Goal: Task Accomplishment & Management: Manage account settings

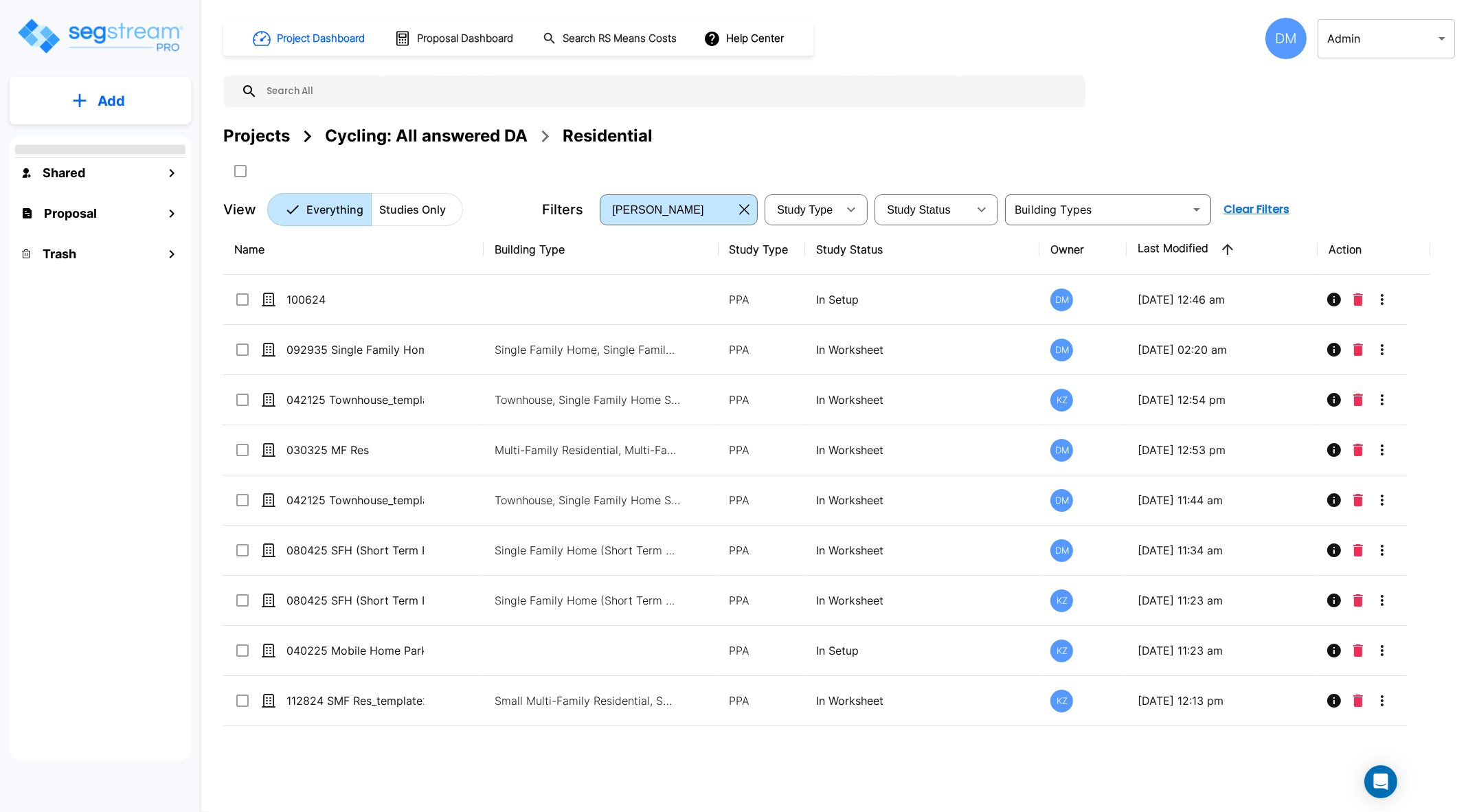
click at [1437, 48] on body "× Your report is being generated. Be patient! × We're working on your Modificat…" at bounding box center [733, 461] width 1466 height 922
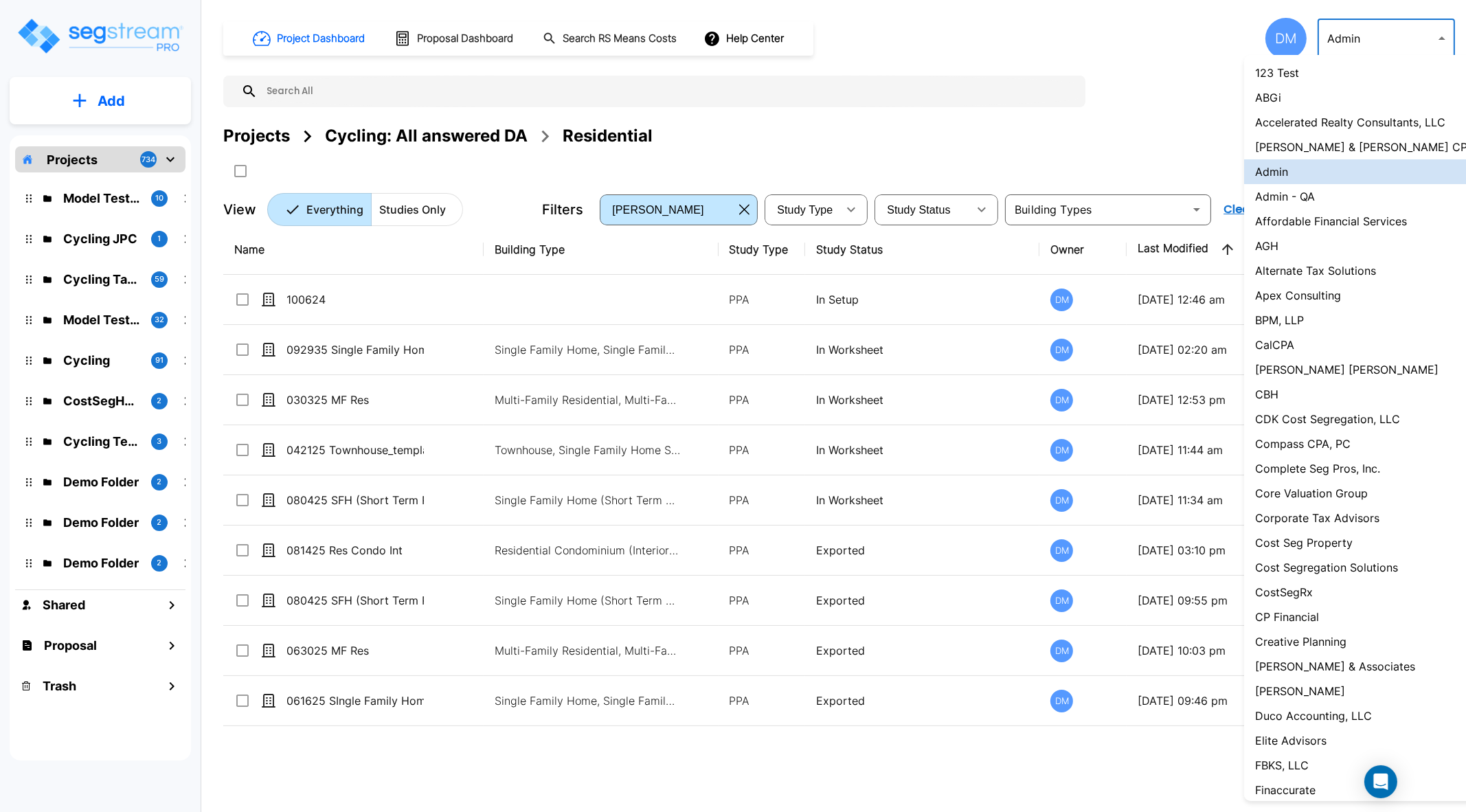
click at [1198, 116] on div at bounding box center [733, 406] width 1466 height 812
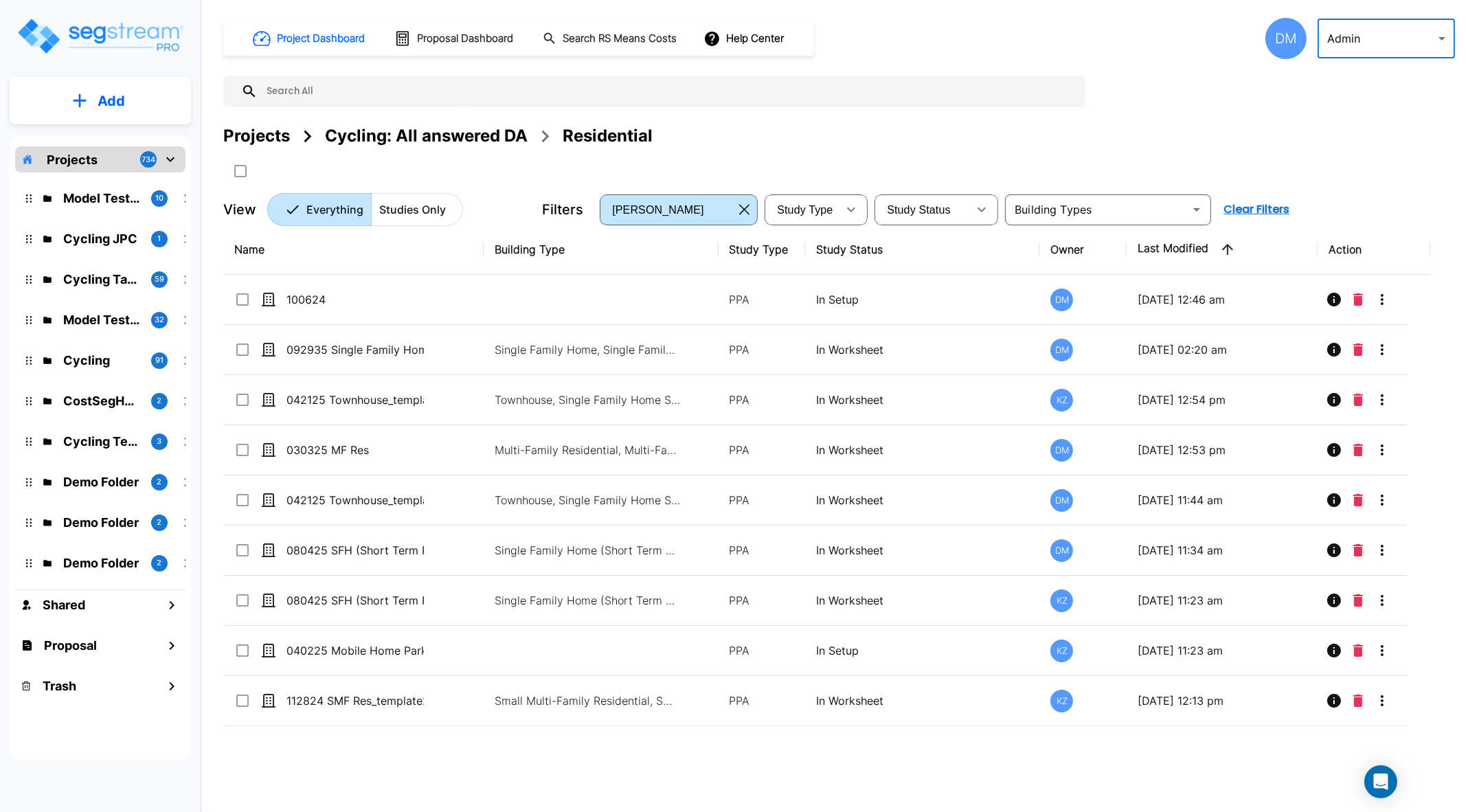
click at [1280, 35] on div "DM" at bounding box center [1286, 38] width 41 height 41
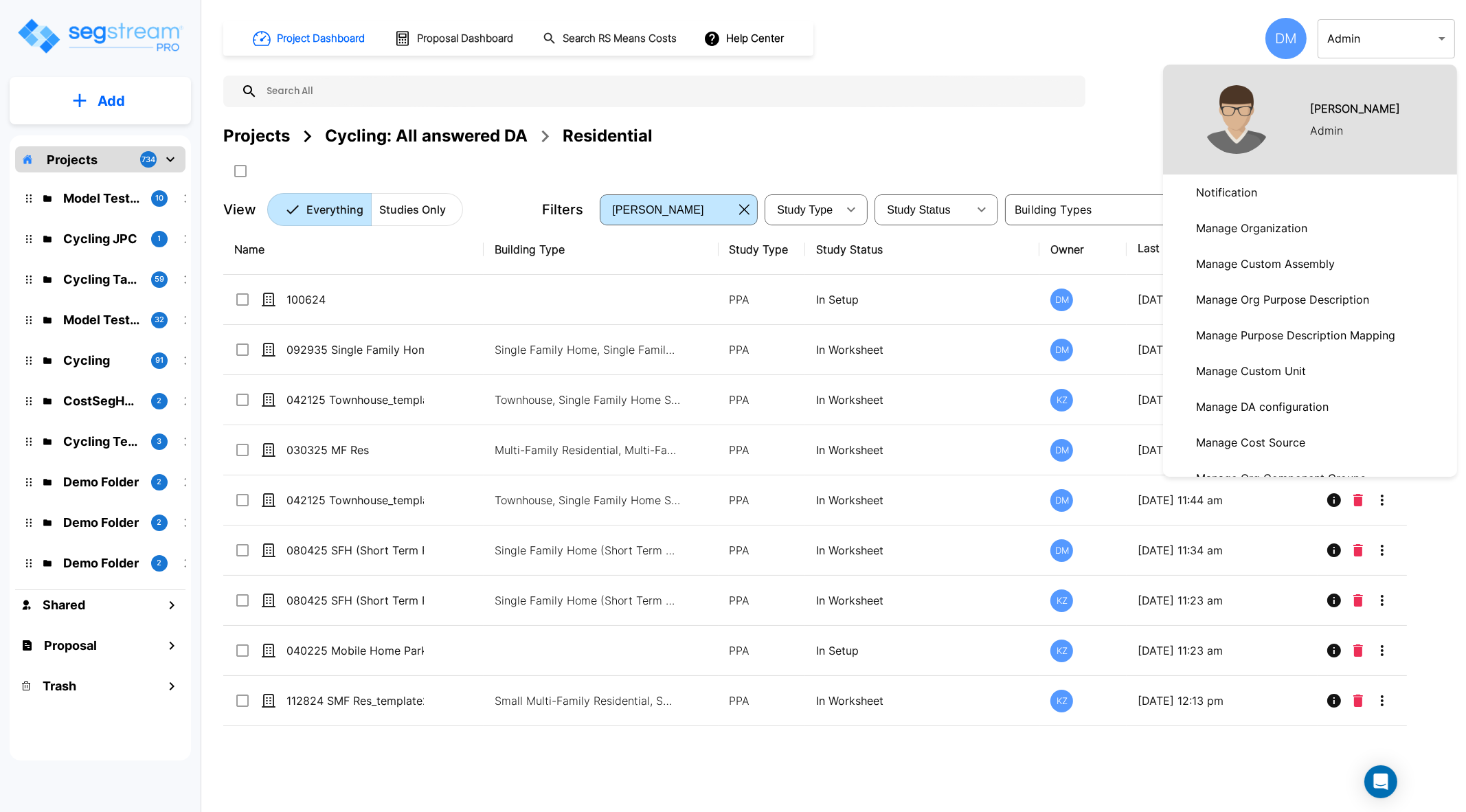
click at [1283, 235] on p "Manage Organization" at bounding box center [1252, 227] width 122 height 28
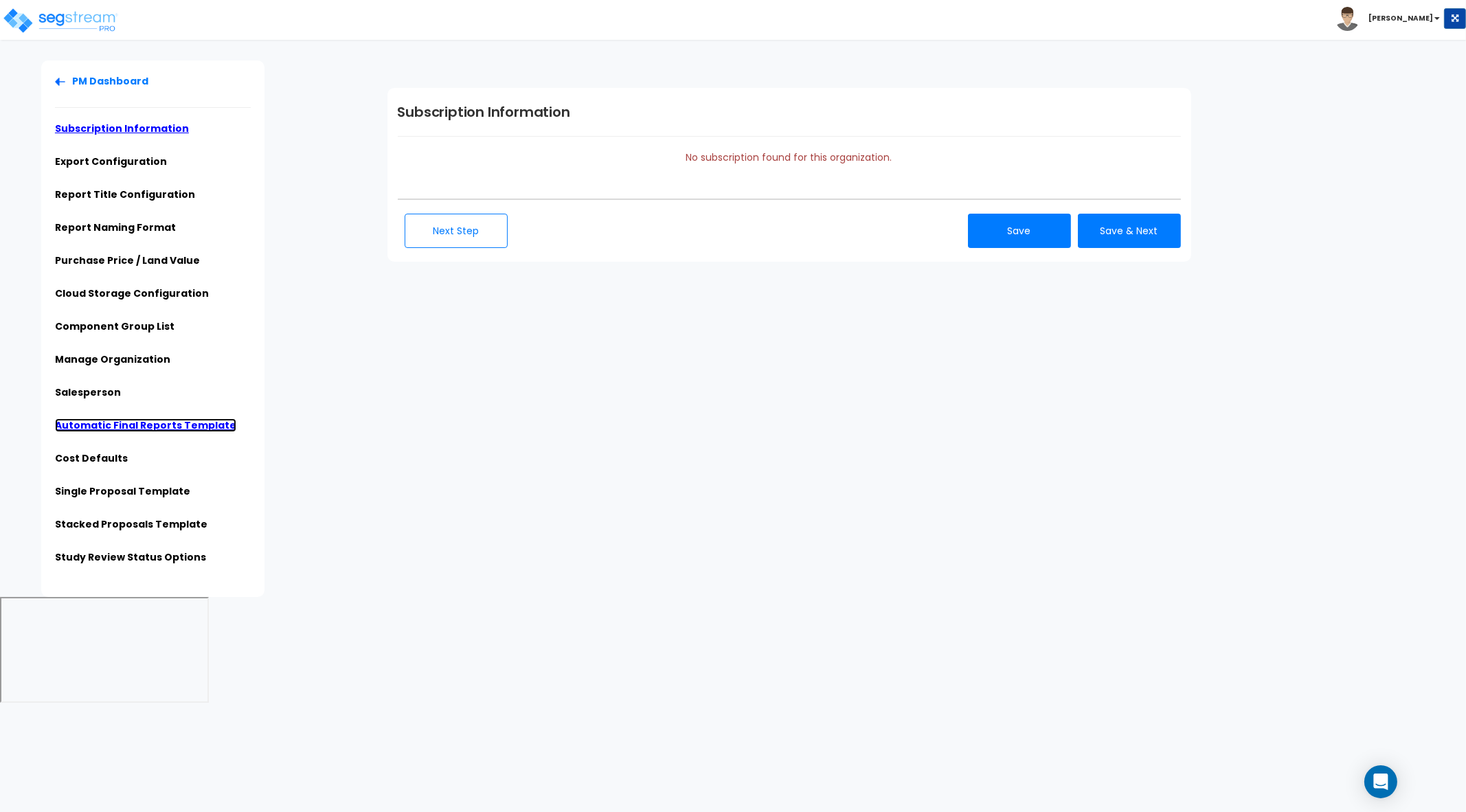
click at [120, 420] on link "Automatic Final Reports Template" at bounding box center [145, 425] width 181 height 13
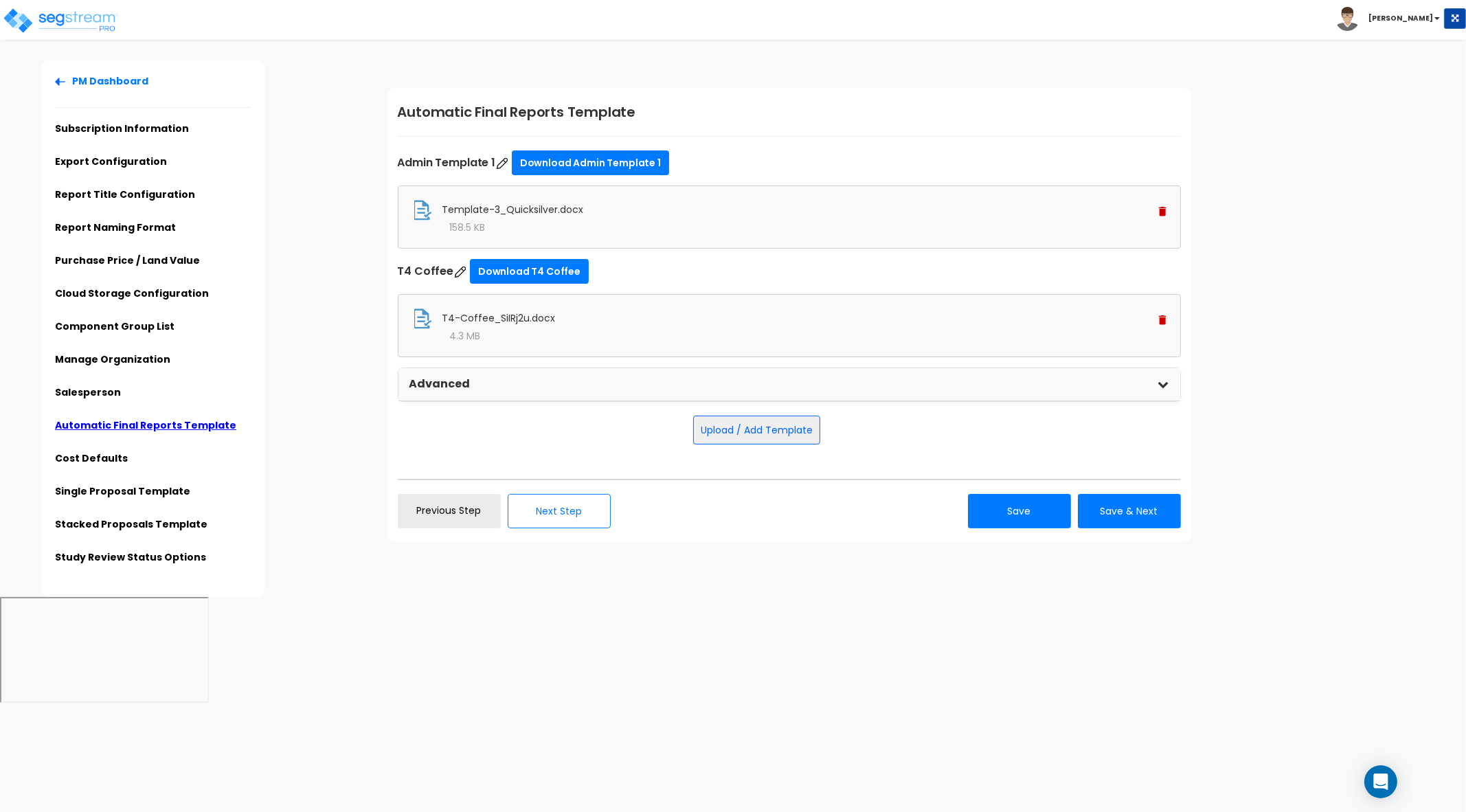
click at [884, 393] on div "Advanced" at bounding box center [789, 385] width 782 height 33
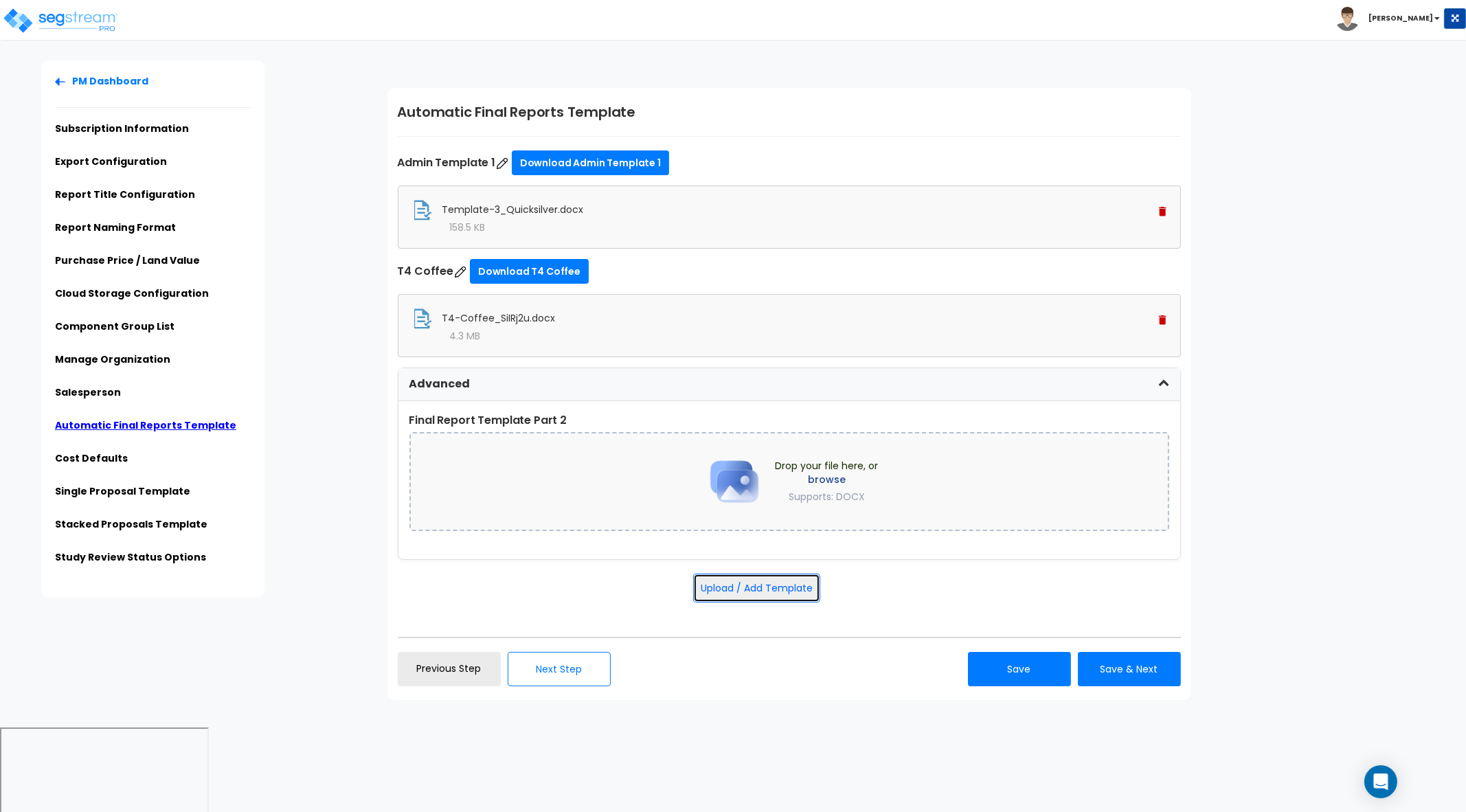
click at [800, 582] on button "Upload / Add Template" at bounding box center [757, 588] width 127 height 29
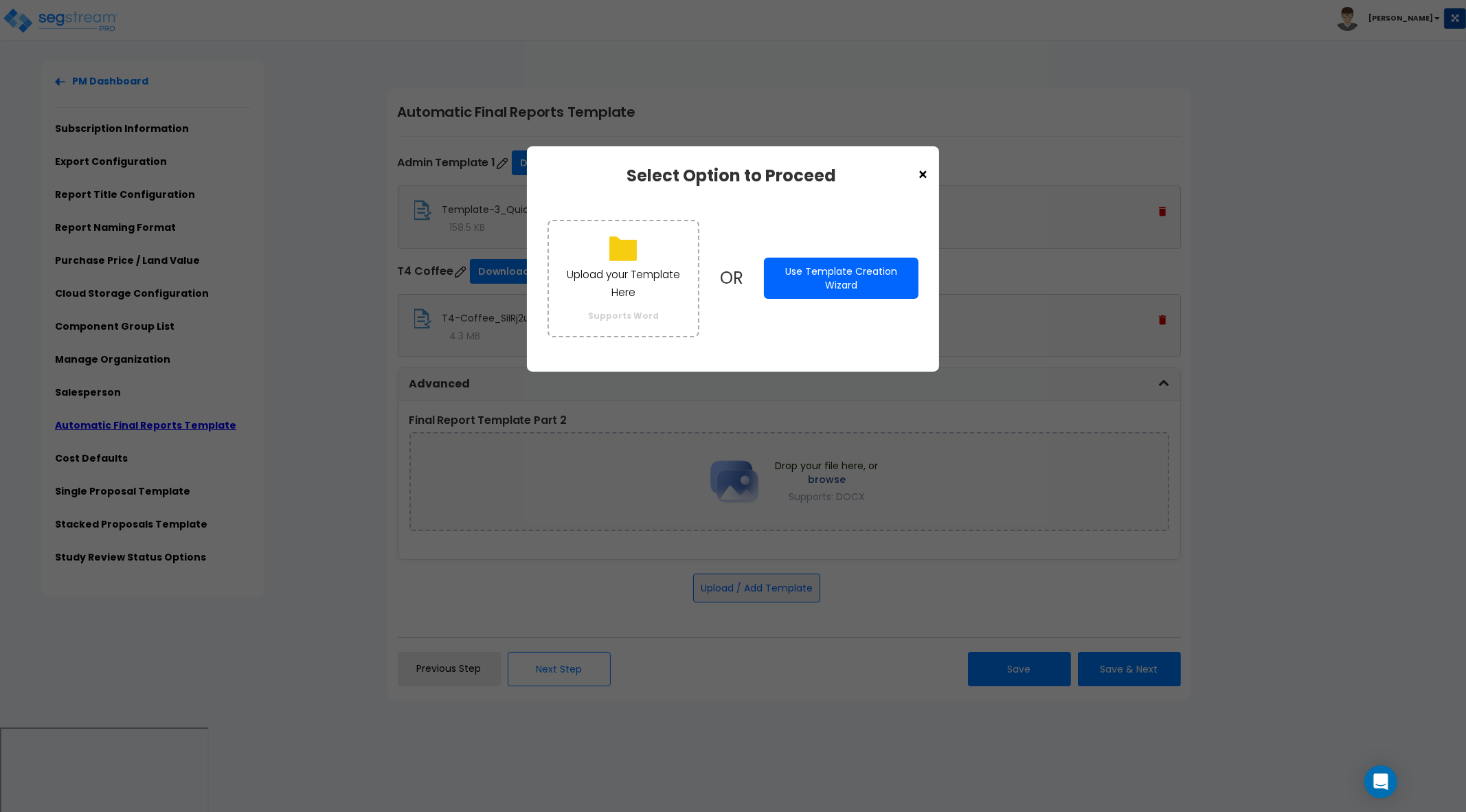
click at [843, 291] on button "Use Template Creation Wizard" at bounding box center [841, 278] width 154 height 41
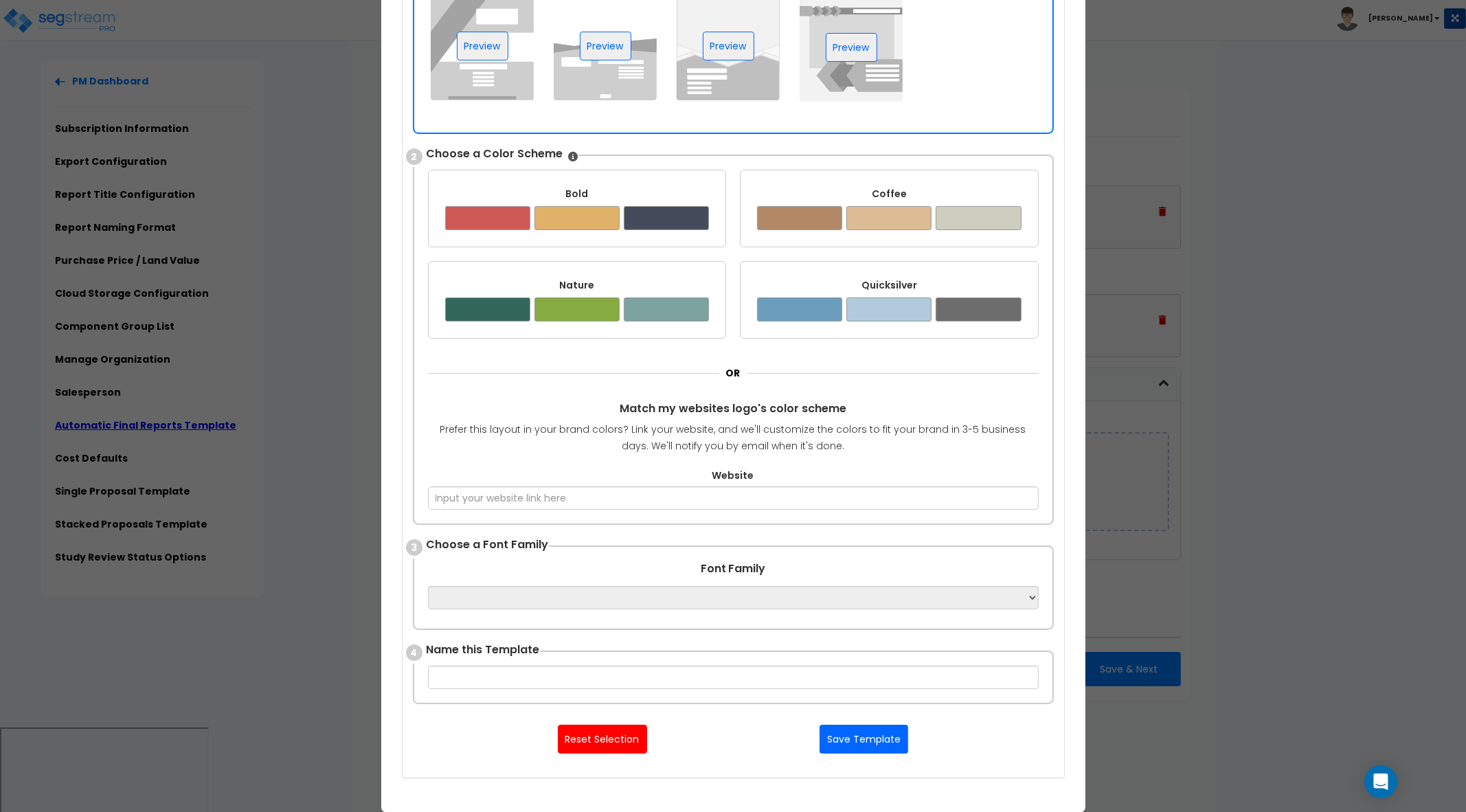
scroll to position [34, 0]
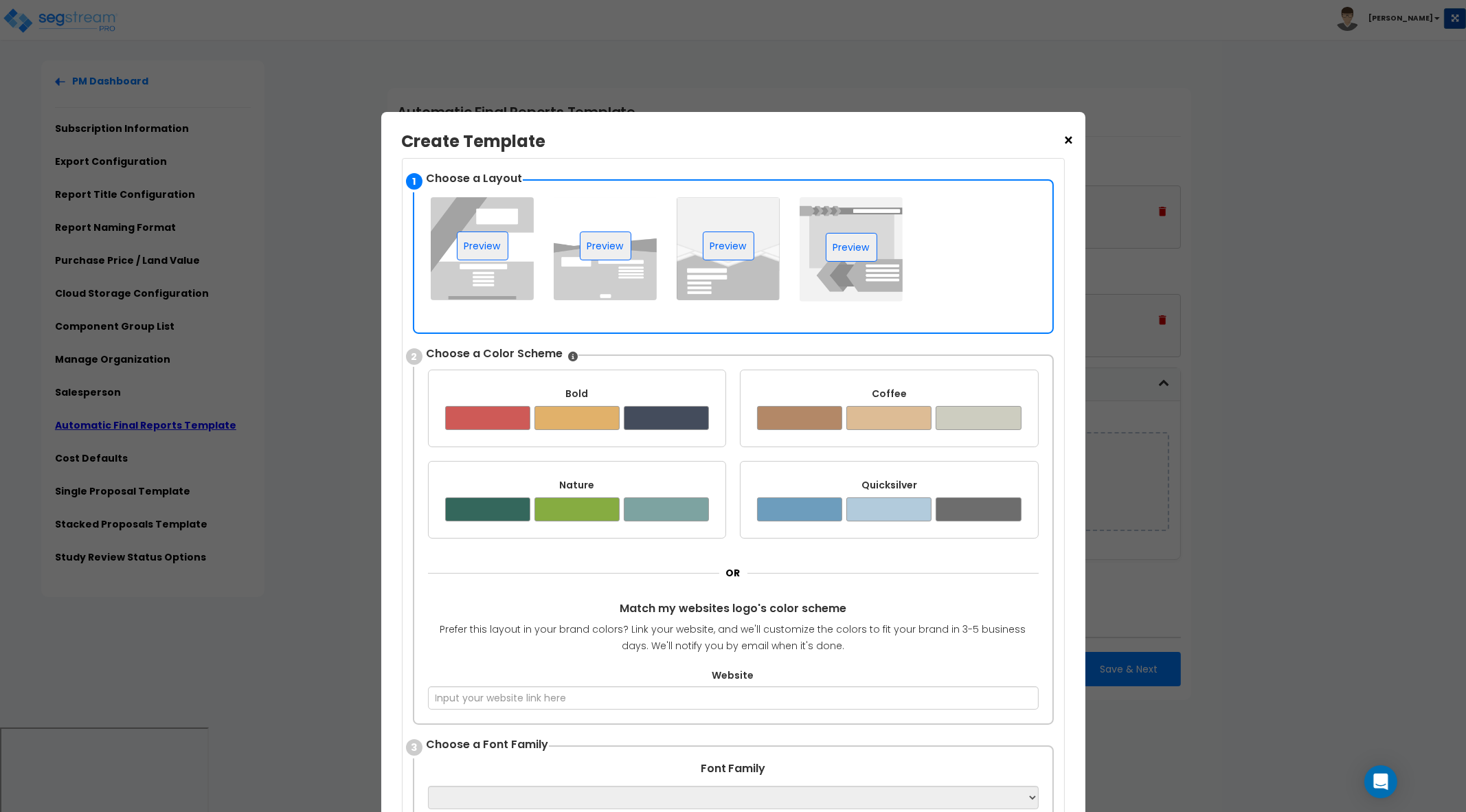
click at [1072, 136] on span "×" at bounding box center [1069, 140] width 12 height 23
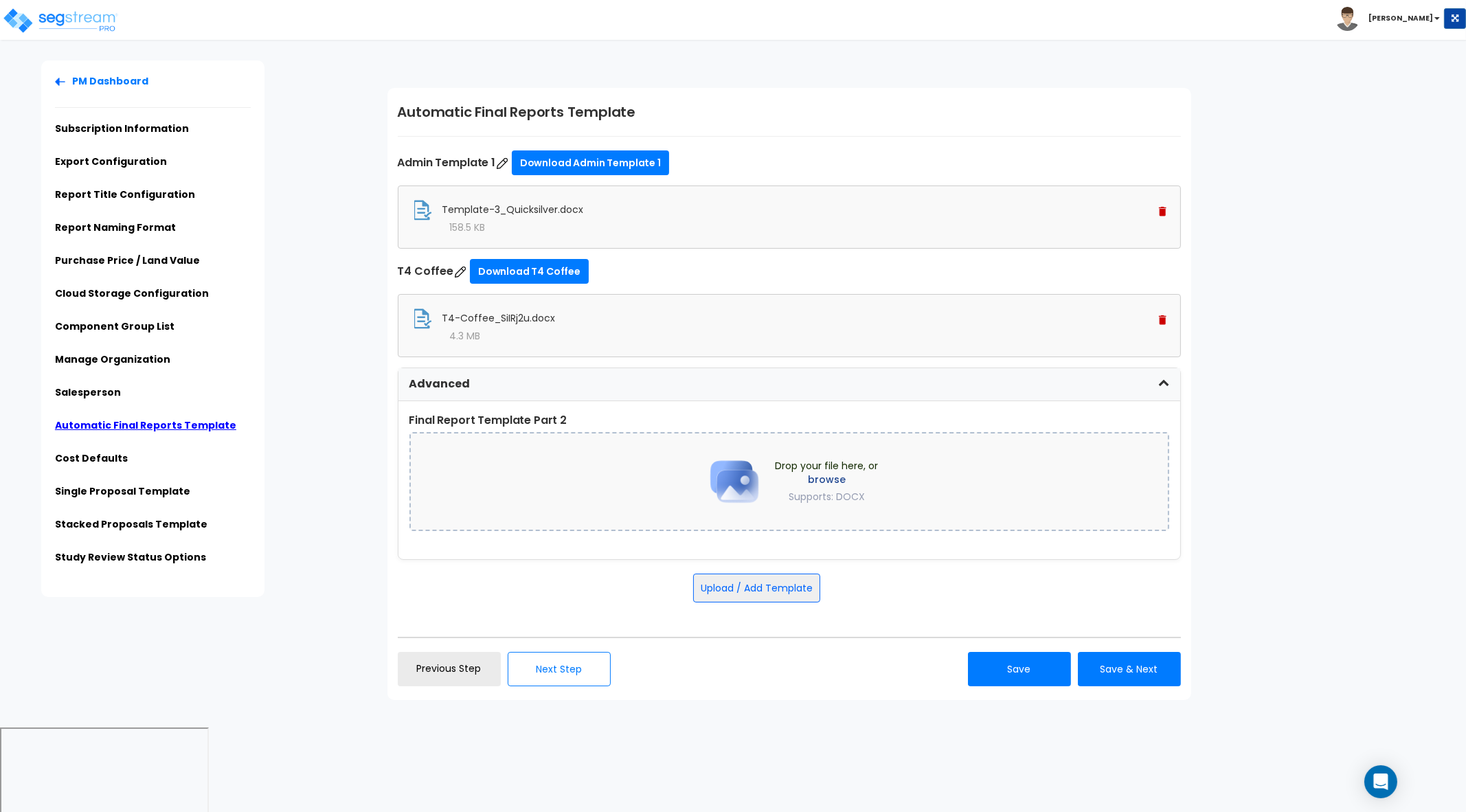
click at [736, 472] on img at bounding box center [734, 482] width 69 height 69
click at [776, 585] on button "Upload / Add Template" at bounding box center [757, 588] width 127 height 29
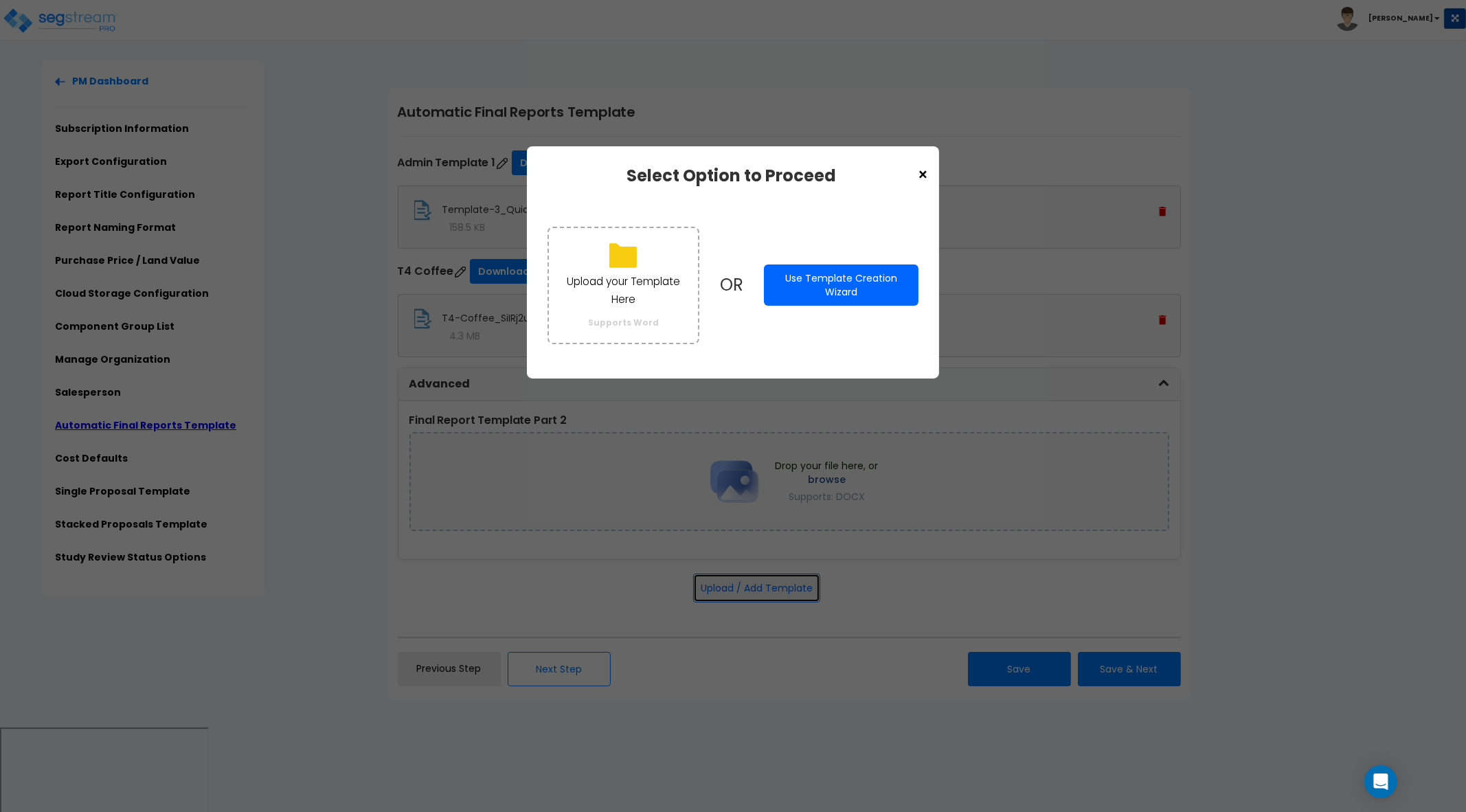
scroll to position [0, 0]
click at [866, 293] on button "Use Template Creation Wizard" at bounding box center [841, 285] width 154 height 41
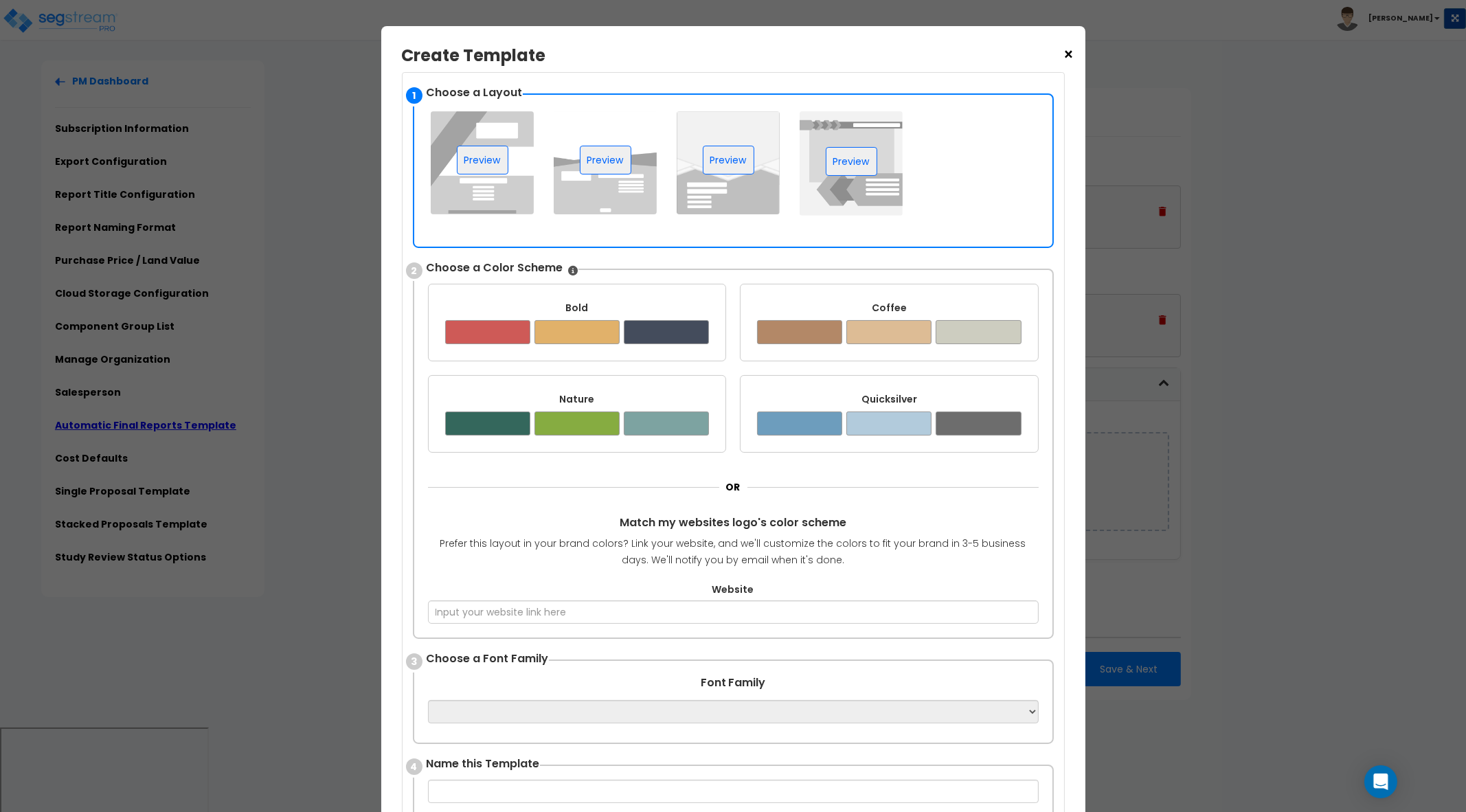
scroll to position [34, 0]
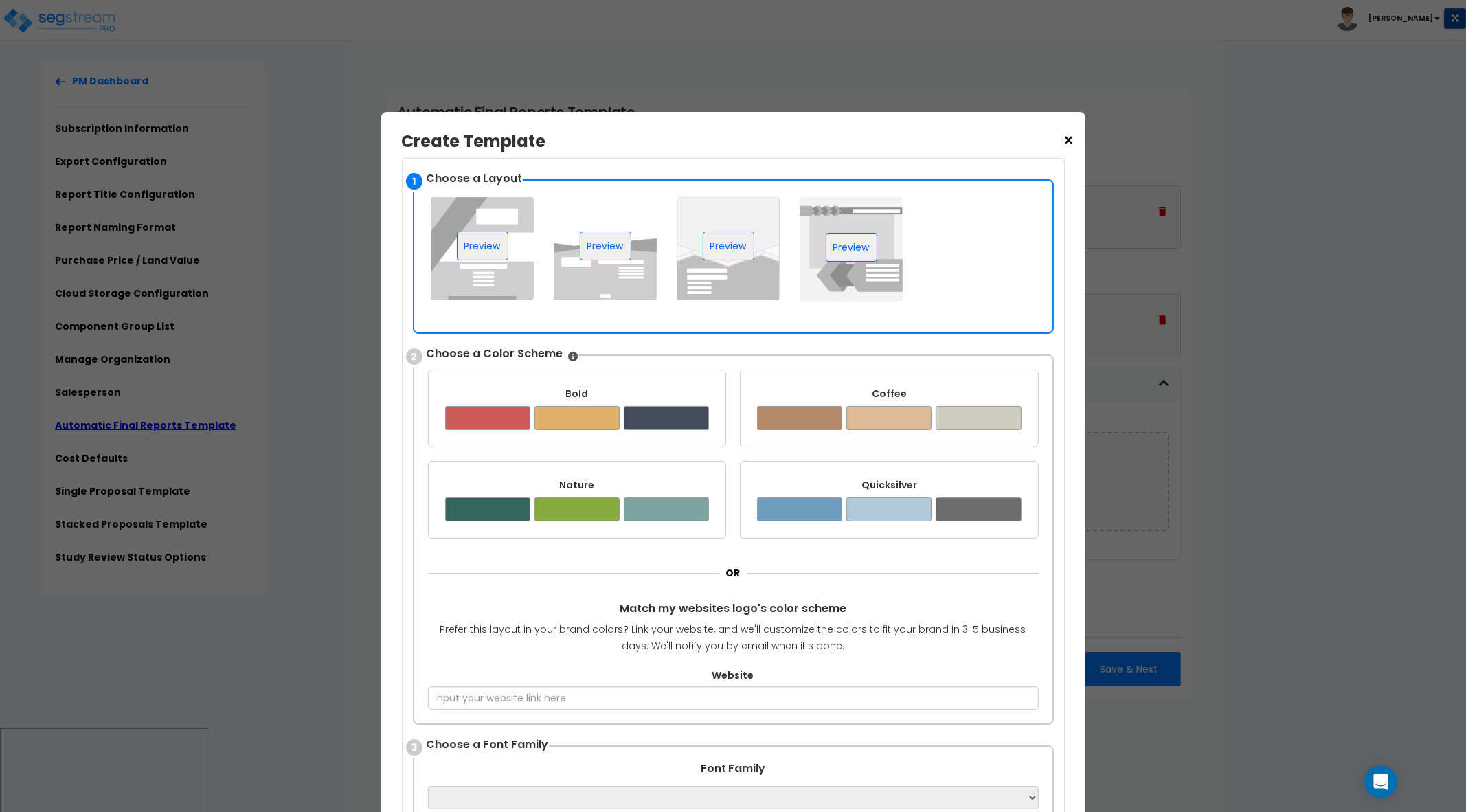
click at [500, 259] on img at bounding box center [482, 248] width 103 height 103
click at [597, 393] on div "Bold" at bounding box center [577, 394] width 265 height 13
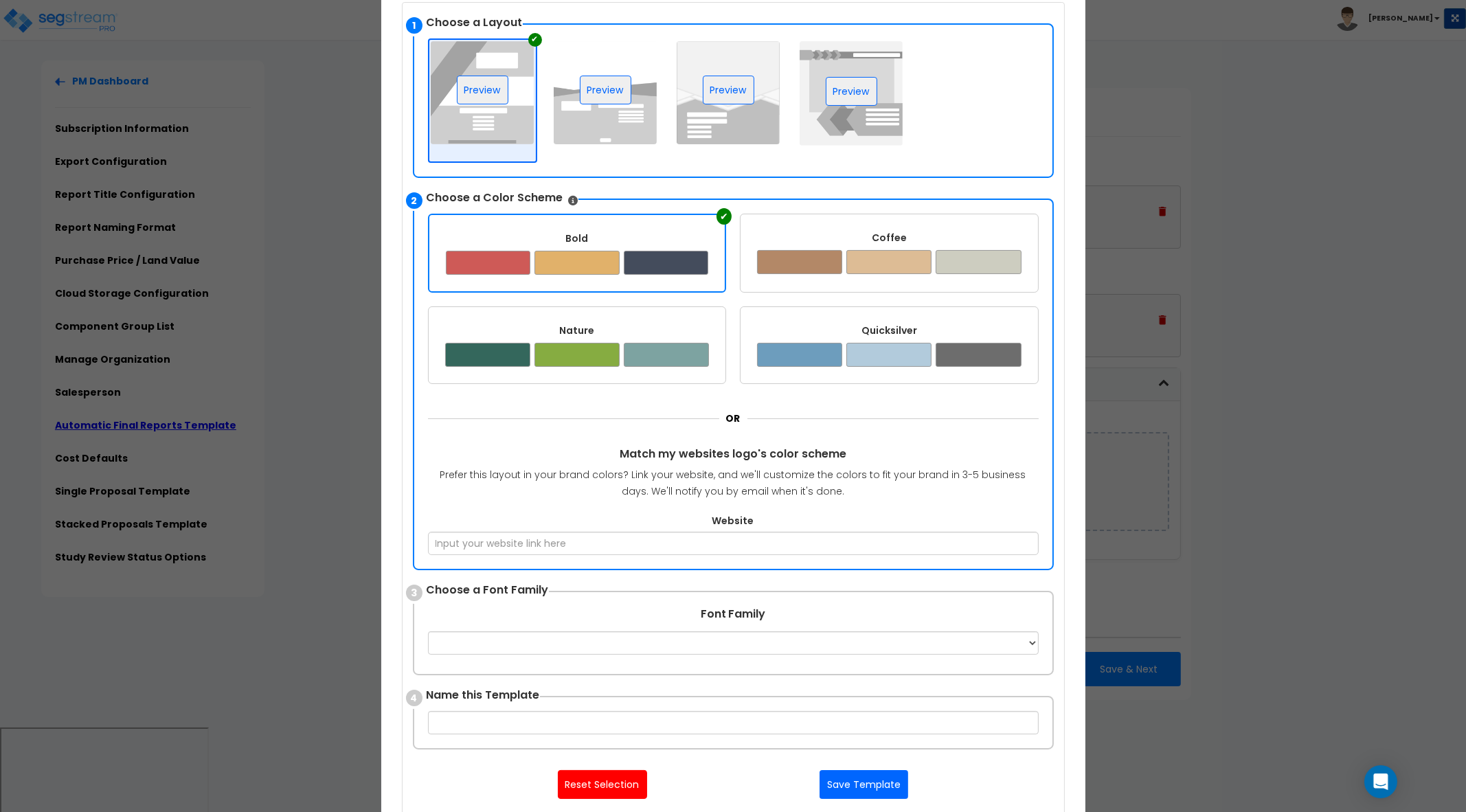
scroll to position [206, 0]
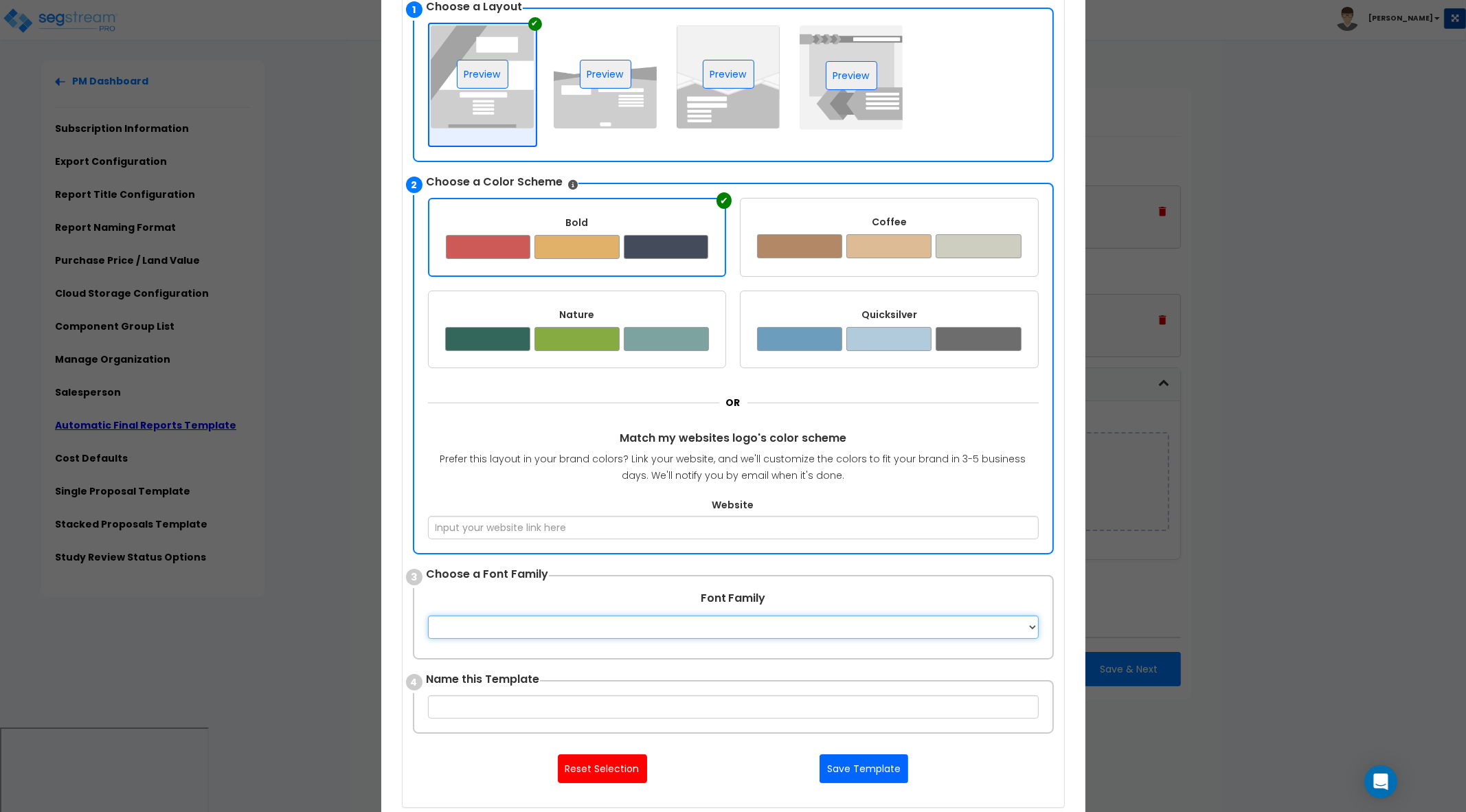
click at [893, 624] on select "Apple Chancery Aptos Arial Avenir [GEOGRAPHIC_DATA] [GEOGRAPHIC_DATA] [GEOGRAPH…" at bounding box center [733, 627] width 611 height 23
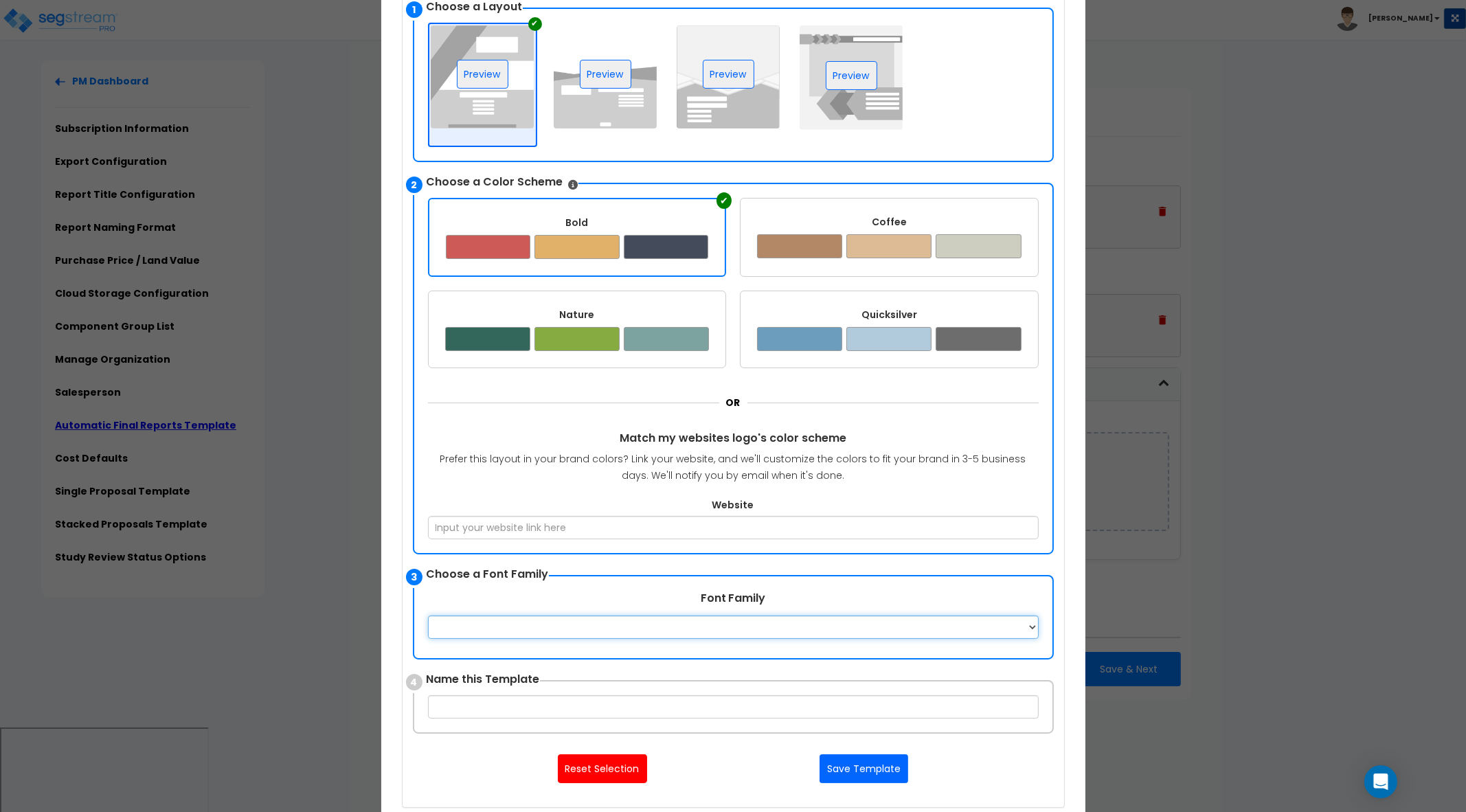
select select "Apple Chancery"
click at [428, 616] on select "Apple Chancery Aptos Arial Avenir [GEOGRAPHIC_DATA] [GEOGRAPHIC_DATA] [GEOGRAPH…" at bounding box center [733, 627] width 611 height 23
